Goal: Task Accomplishment & Management: Use online tool/utility

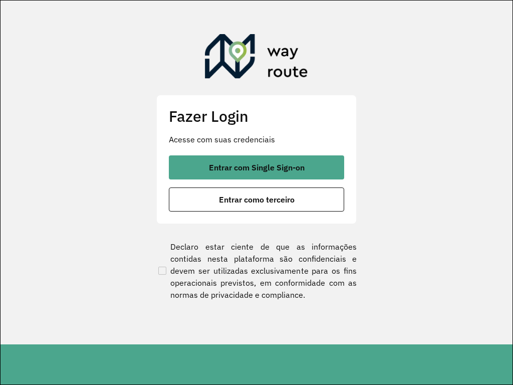
click at [270, 5] on section "Fazer Login Acesse com suas credenciais Entrar com Single Sign-on Entrar como t…" at bounding box center [257, 173] width 512 height 344
click at [169, 188] on button "Entrar como terceiro" at bounding box center [257, 200] width 176 height 24
click at [270, 5] on section "Fazer Login Acesse com suas credenciais Entrar com Single Sign-on Entrar como t…" at bounding box center [257, 173] width 512 height 344
click at [169, 188] on button "Entrar como terceiro" at bounding box center [257, 200] width 176 height 24
